Goal: Information Seeking & Learning: Learn about a topic

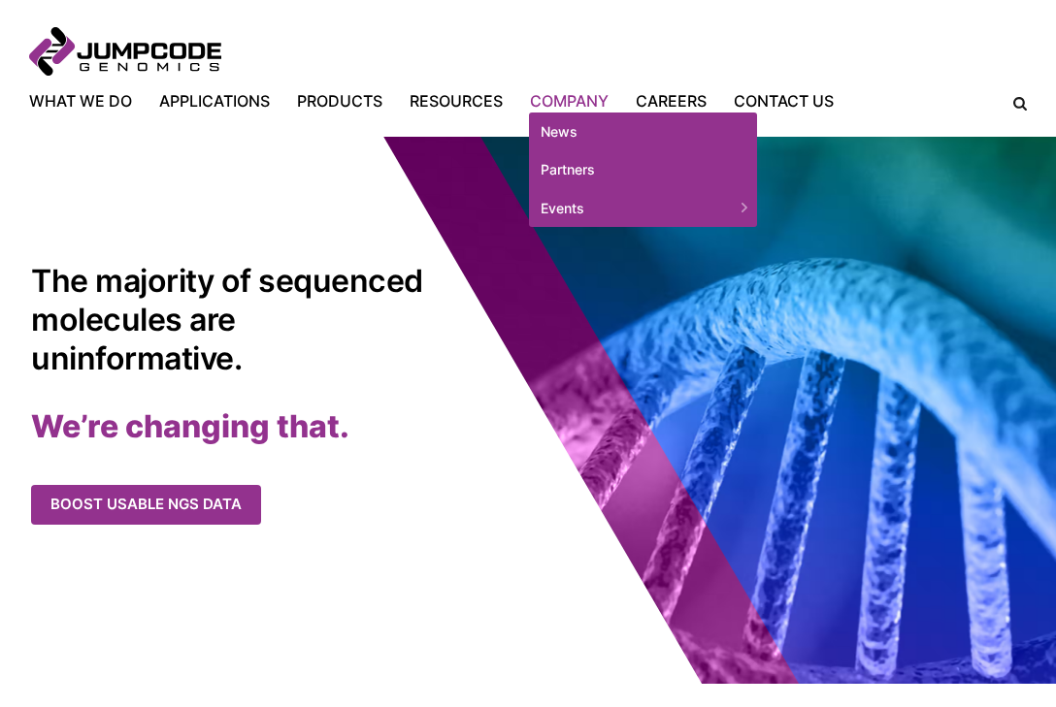
click at [566, 104] on link "Company" at bounding box center [569, 100] width 106 height 23
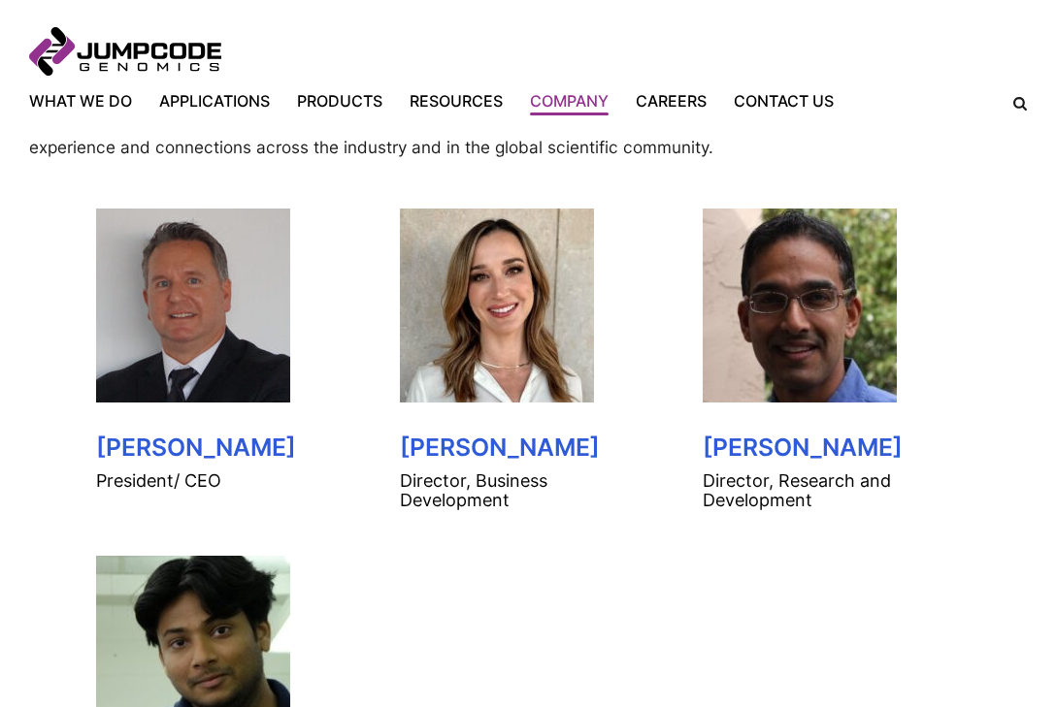
scroll to position [873, 0]
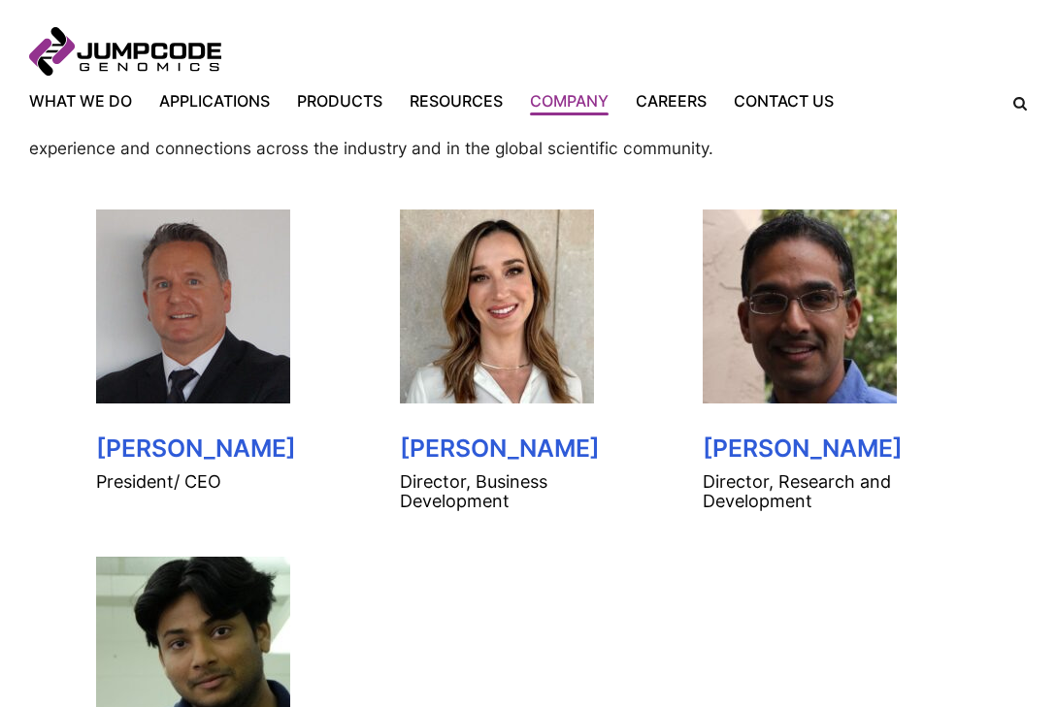
click at [202, 373] on img at bounding box center [193, 307] width 194 height 194
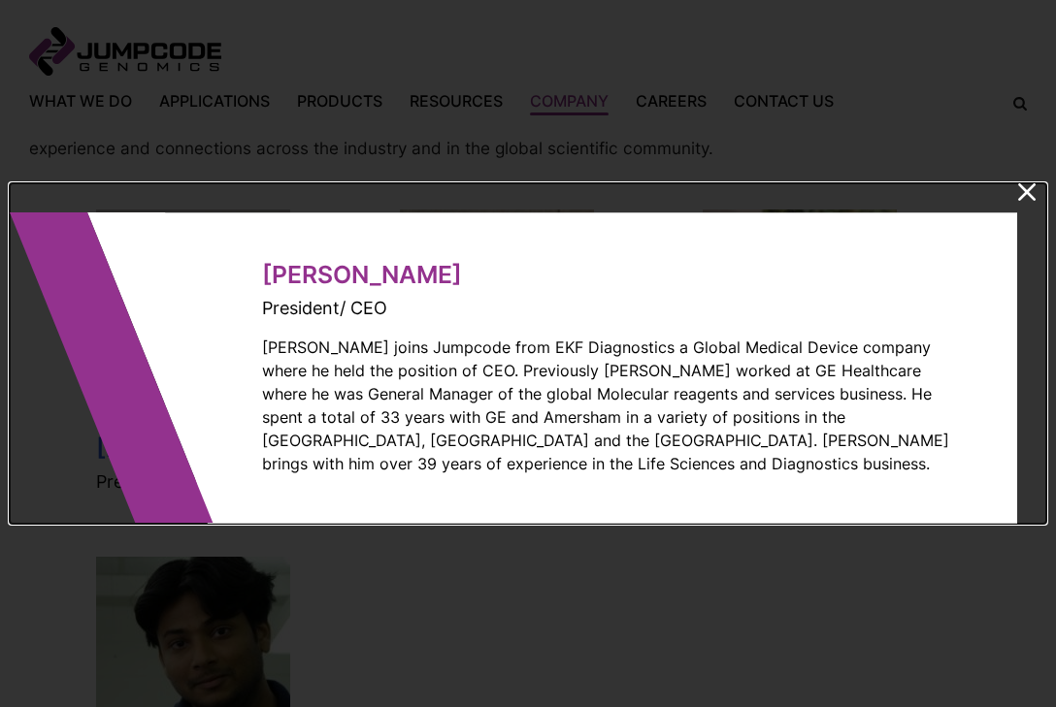
click at [1023, 201] on icon at bounding box center [1027, 191] width 18 height 17
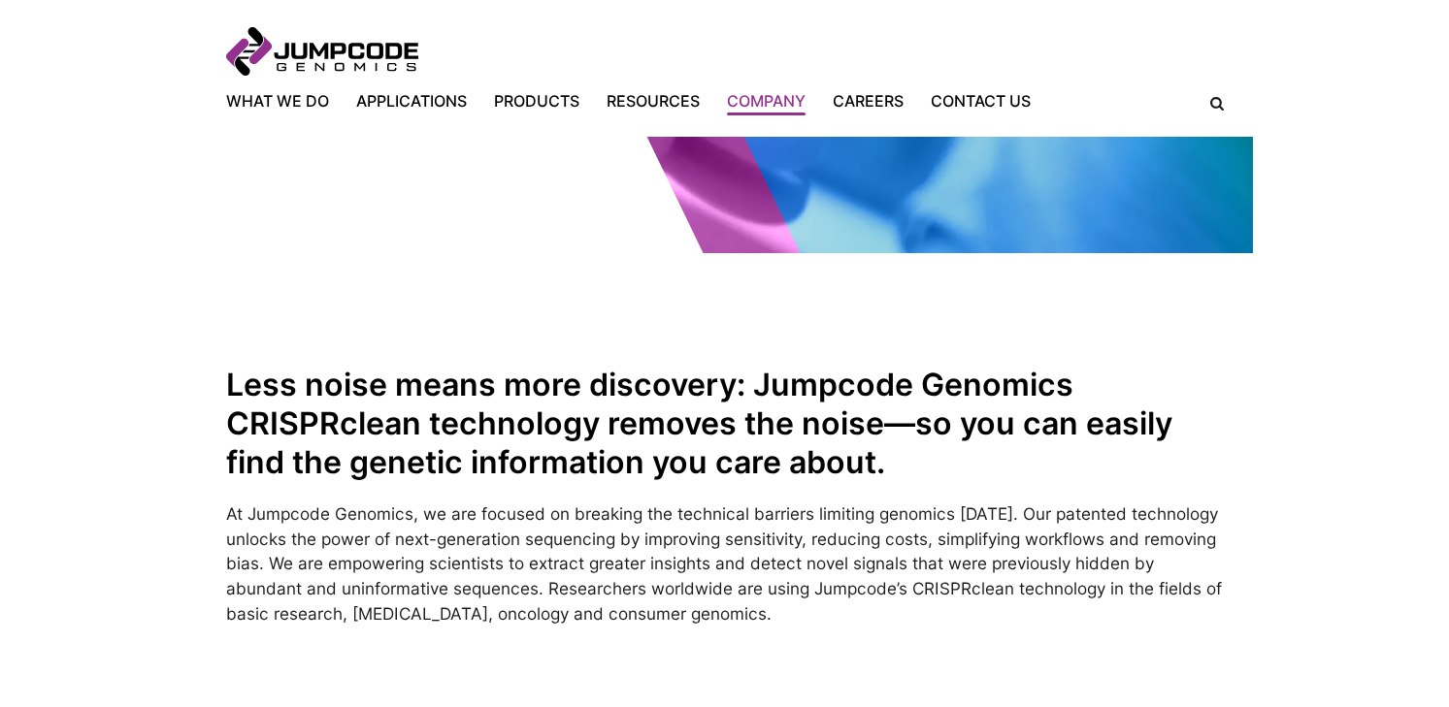
scroll to position [0, 0]
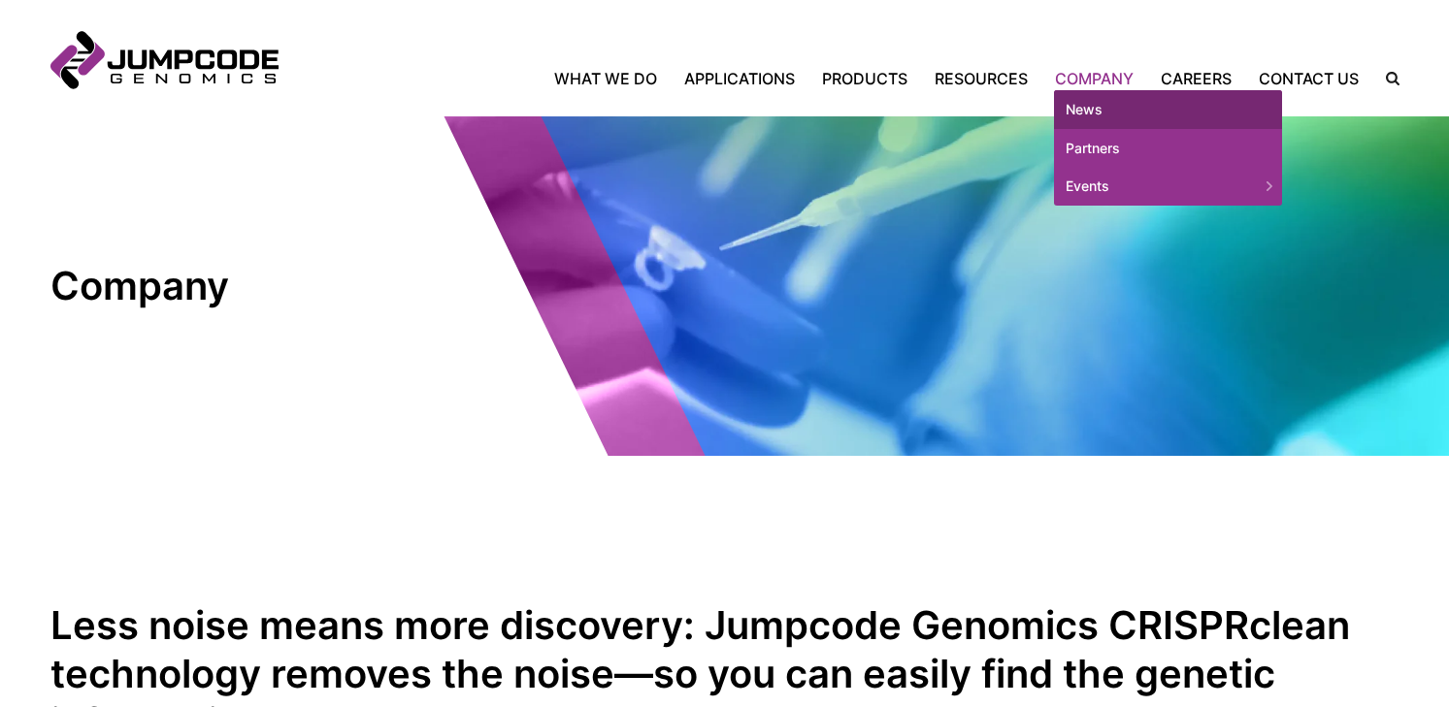
click at [1055, 97] on link "News" at bounding box center [1168, 109] width 228 height 39
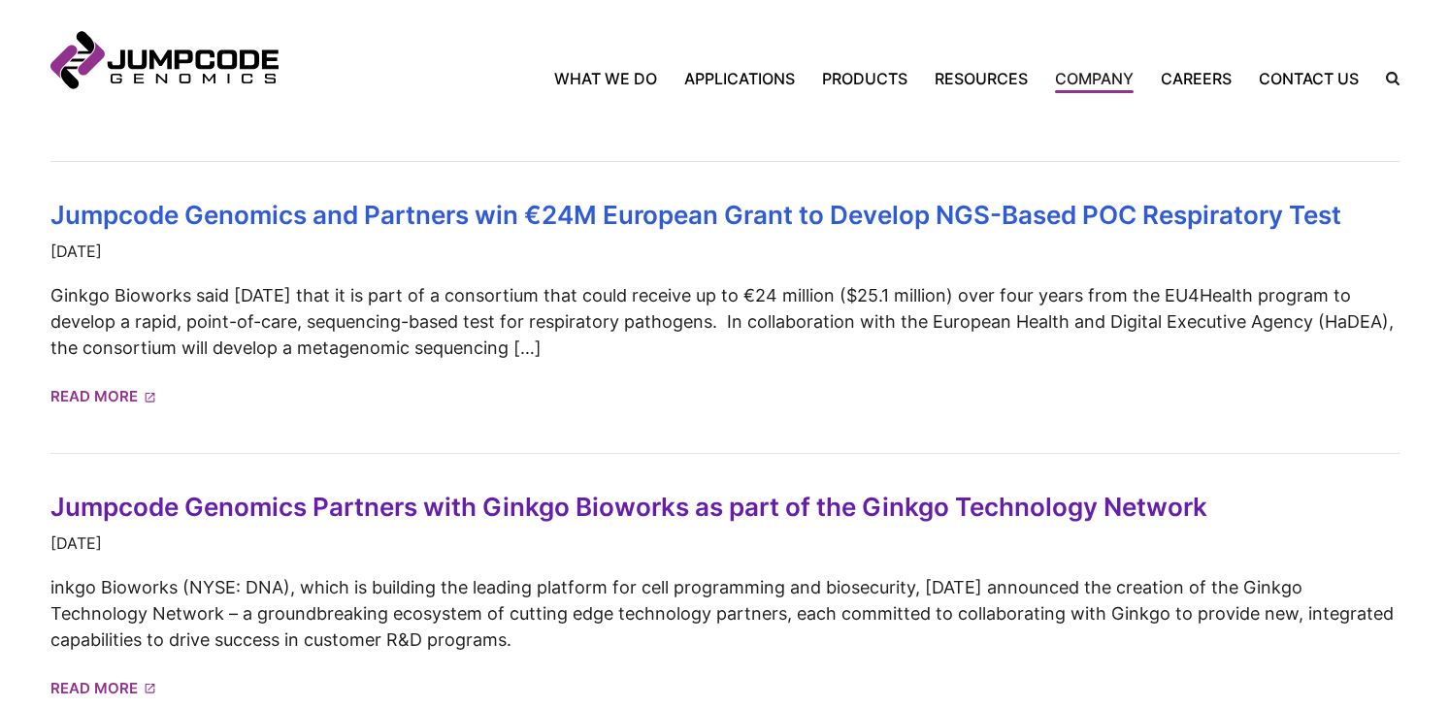
scroll to position [679, 0]
